Goal: Find contact information: Find contact information

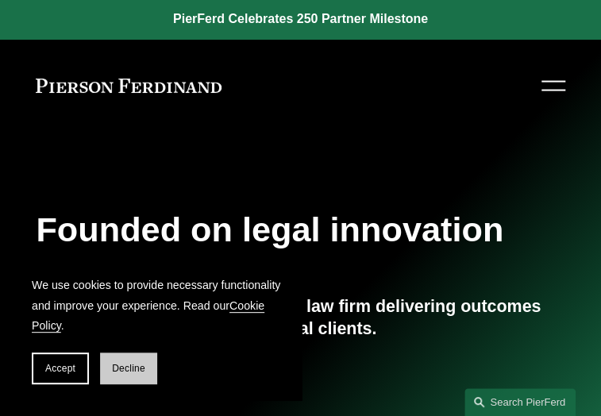
click at [124, 368] on span "Decline" at bounding box center [128, 368] width 33 height 11
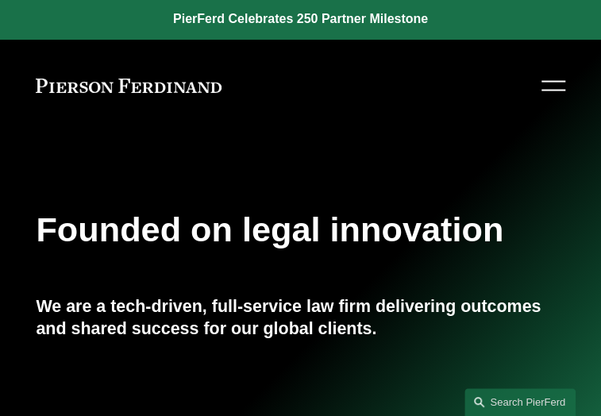
click at [543, 80] on div at bounding box center [553, 86] width 24 height 28
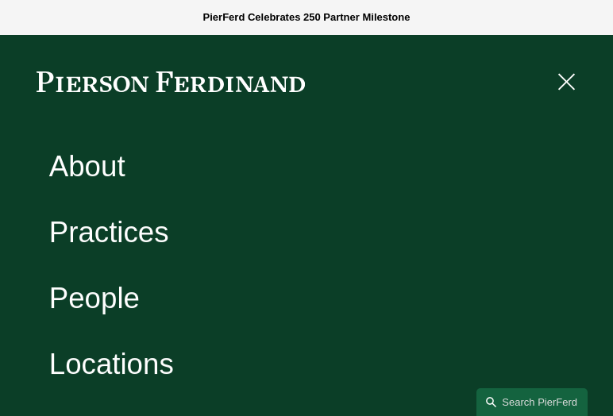
click at [84, 305] on link "People" at bounding box center [94, 298] width 90 height 29
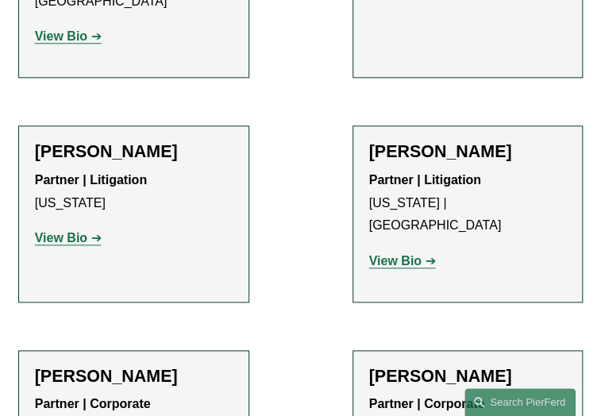
scroll to position [7541, 0]
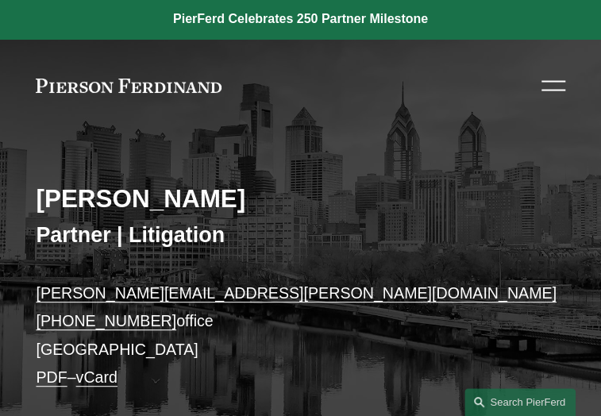
click at [117, 368] on link "vCard" at bounding box center [96, 376] width 41 height 17
